Goal: Information Seeking & Learning: Find specific fact

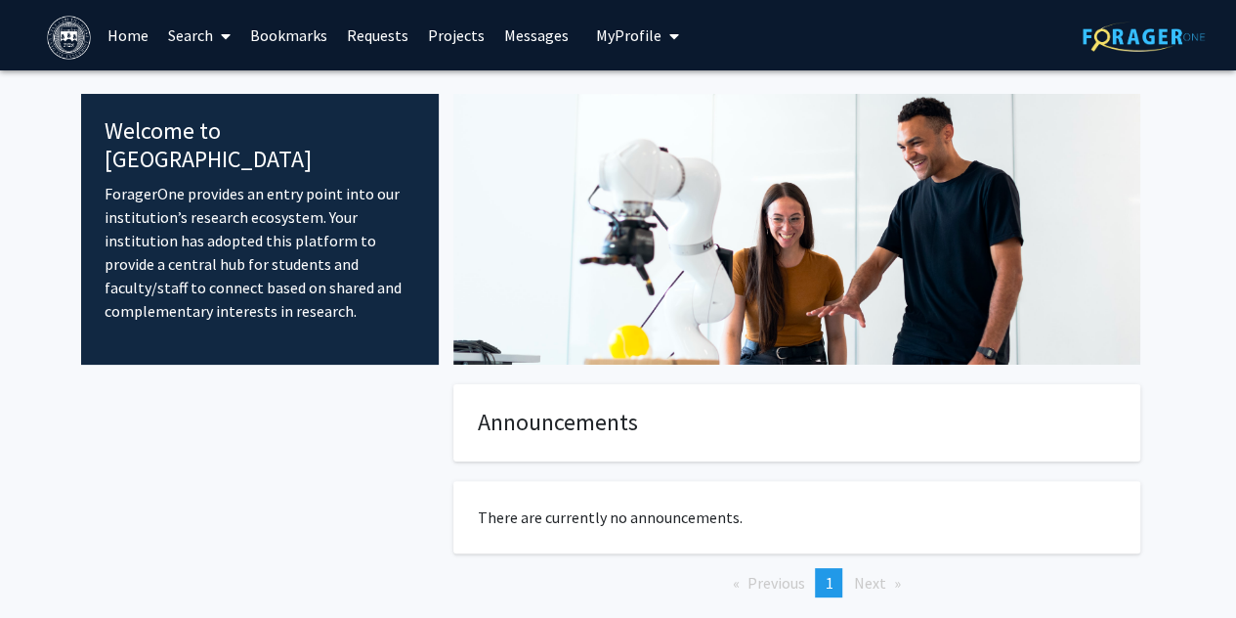
click at [350, 490] on div at bounding box center [260, 522] width 359 height 276
click at [207, 32] on link "Search" at bounding box center [199, 35] width 82 height 68
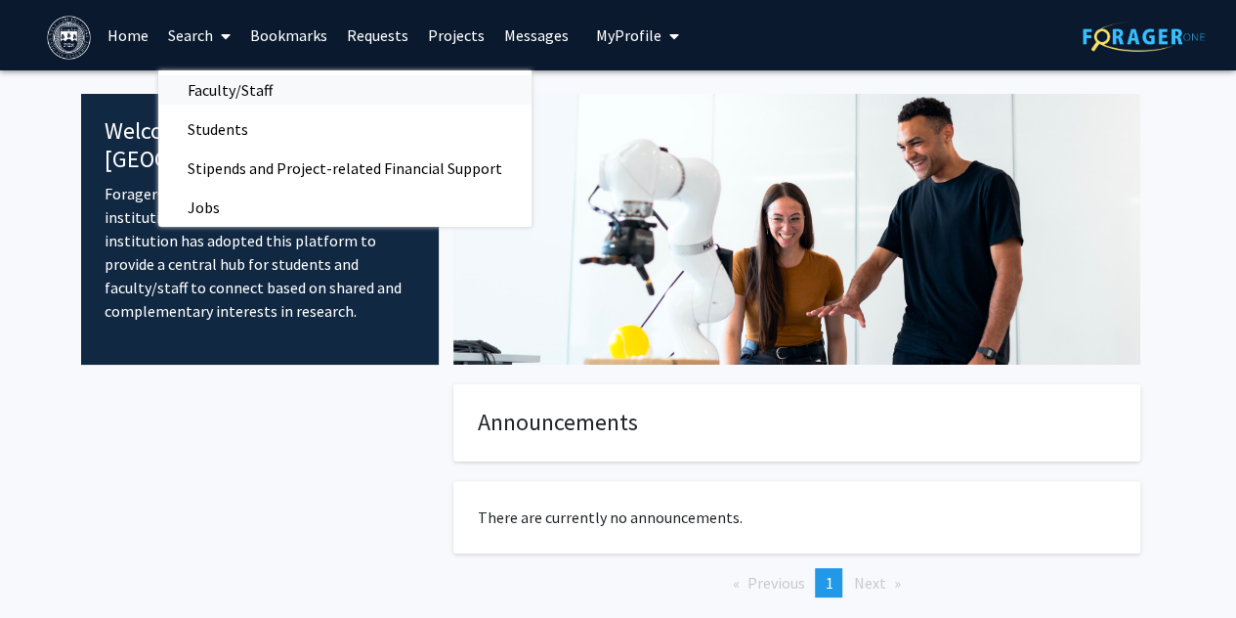
click at [247, 101] on span "Faculty/Staff" at bounding box center [230, 89] width 144 height 39
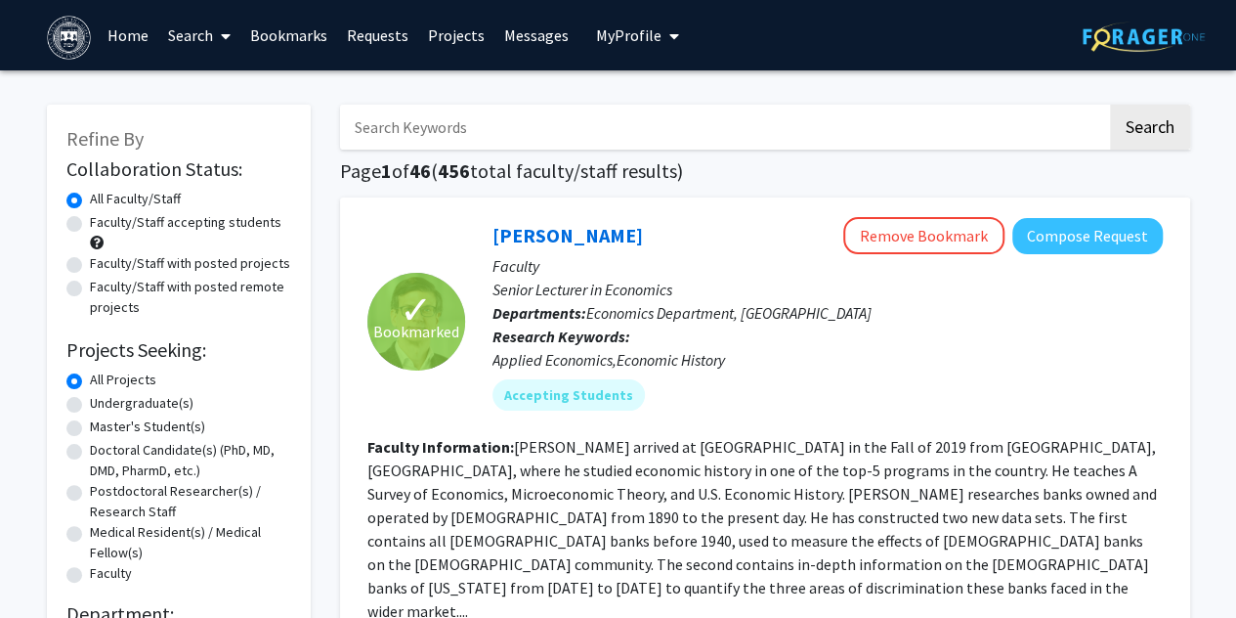
click at [522, 142] on input "Search Keywords" at bounding box center [723, 127] width 767 height 45
type input "[PERSON_NAME]"
click at [1110, 105] on button "Search" at bounding box center [1150, 127] width 80 height 45
